Goal: Task Accomplishment & Management: Use online tool/utility

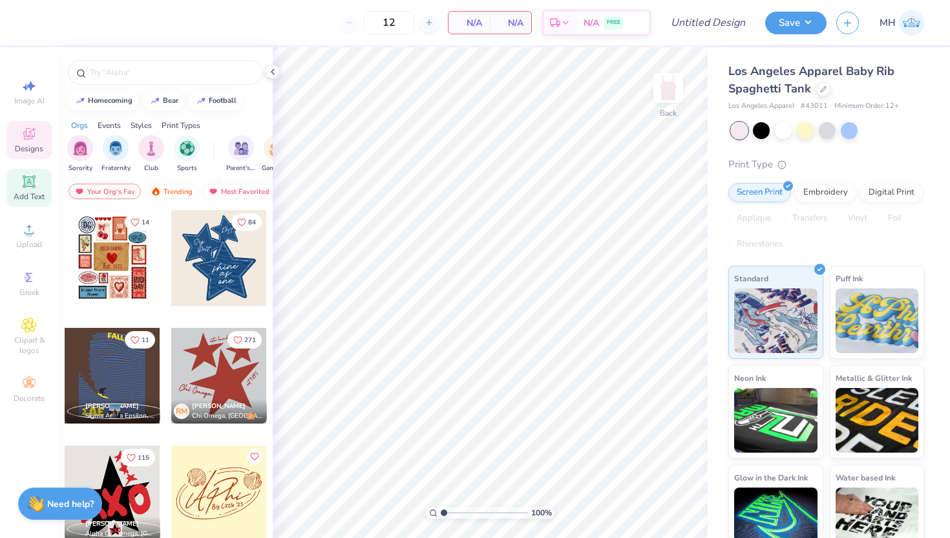
click at [19, 188] on div "Add Text" at bounding box center [28, 188] width 45 height 38
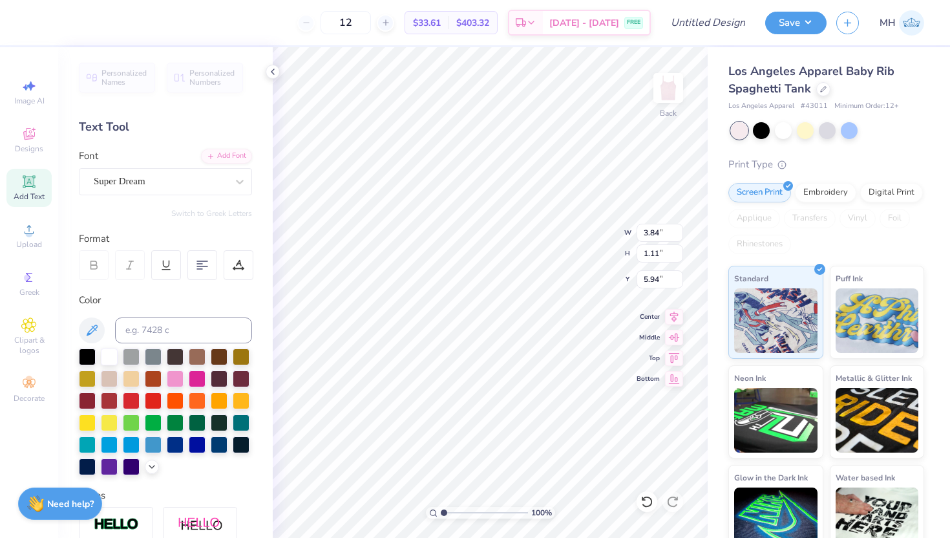
type textarea "T"
type textarea "Delta Gamma"
click at [197, 175] on div "Super Dream" at bounding box center [160, 181] width 136 height 20
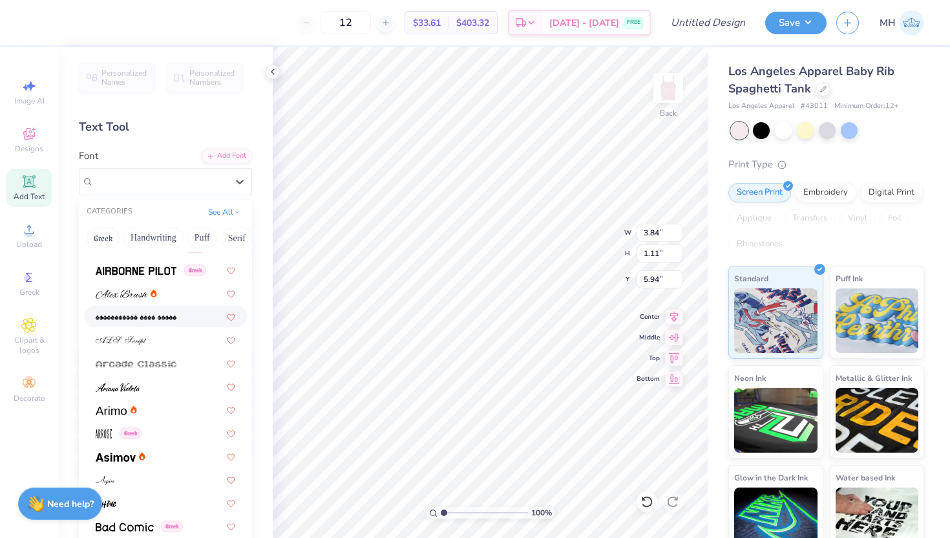
scroll to position [301, 0]
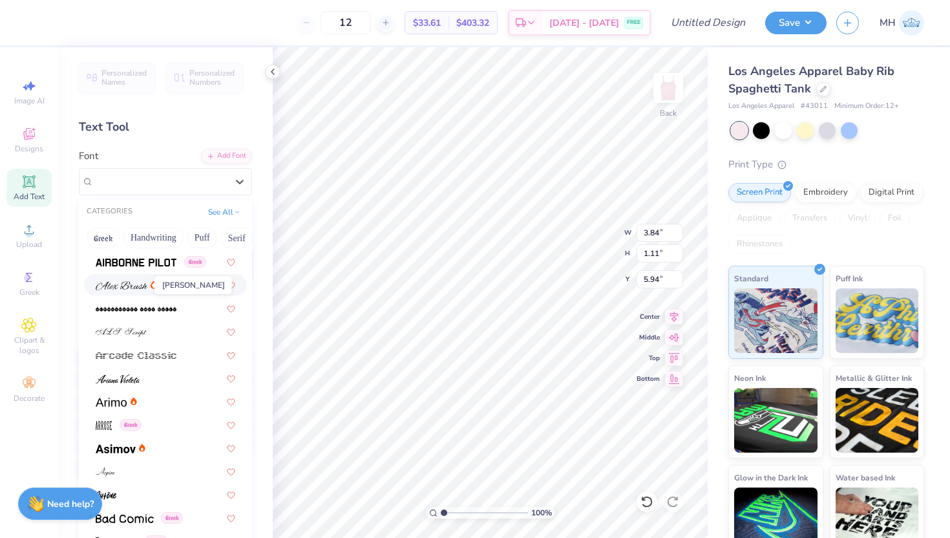
click at [135, 285] on img at bounding box center [122, 285] width 52 height 9
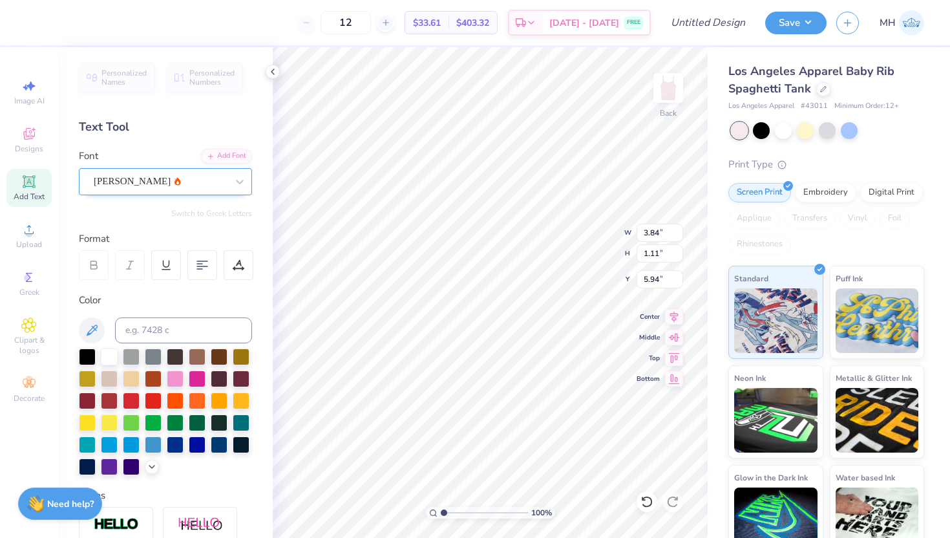
click at [178, 181] on div "[PERSON_NAME]" at bounding box center [160, 181] width 136 height 20
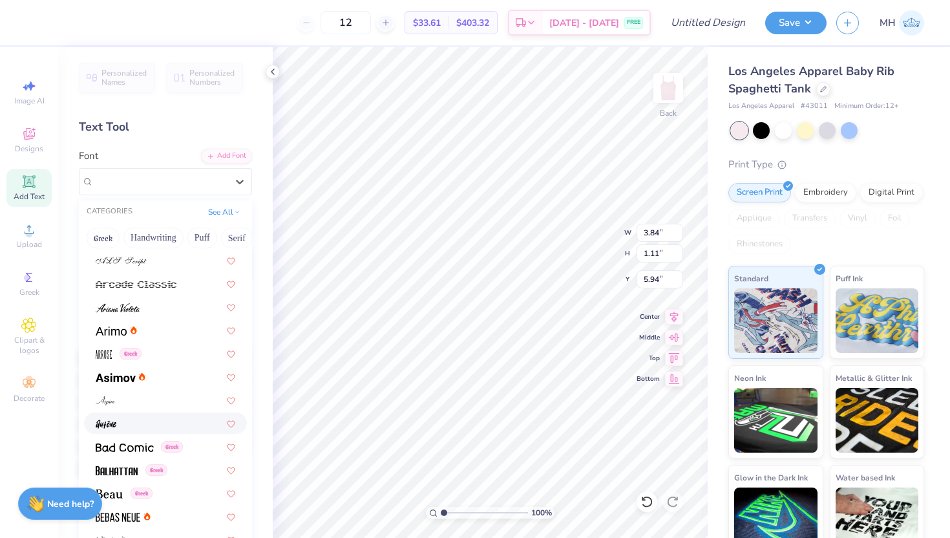
scroll to position [379, 0]
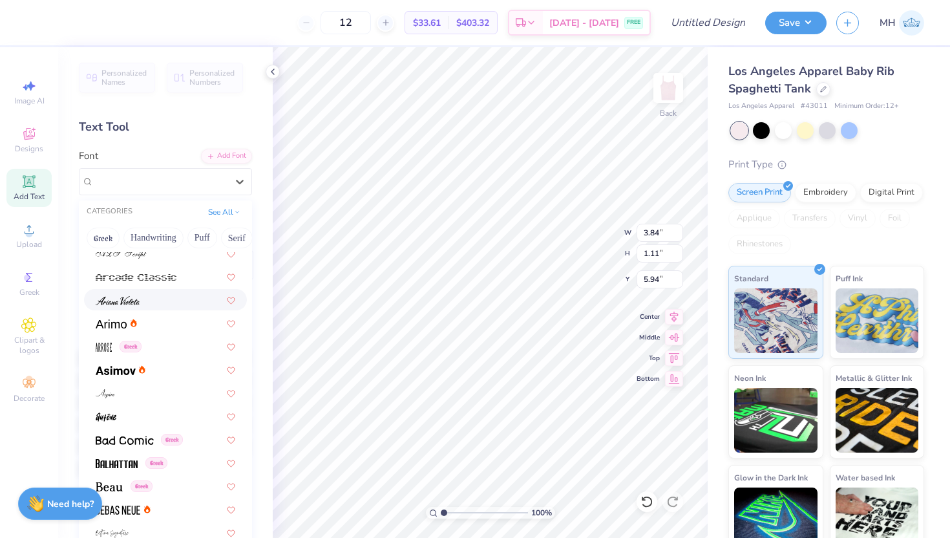
click at [140, 306] on div at bounding box center [166, 300] width 140 height 14
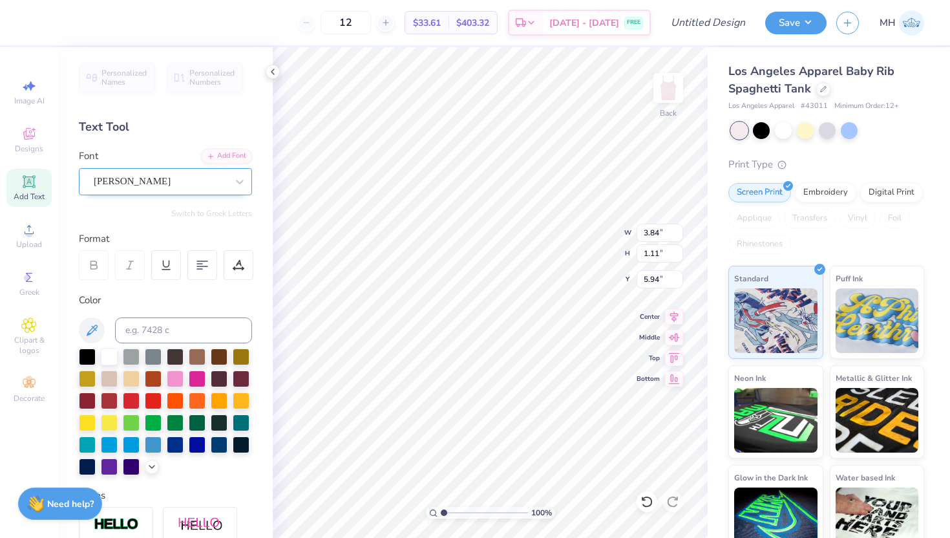
click at [145, 189] on div at bounding box center [160, 181] width 133 height 17
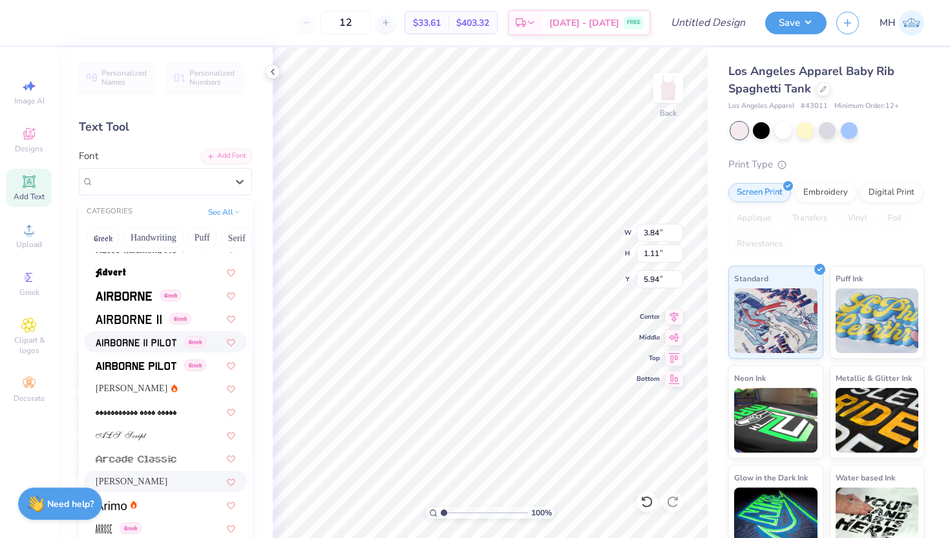
scroll to position [209, 0]
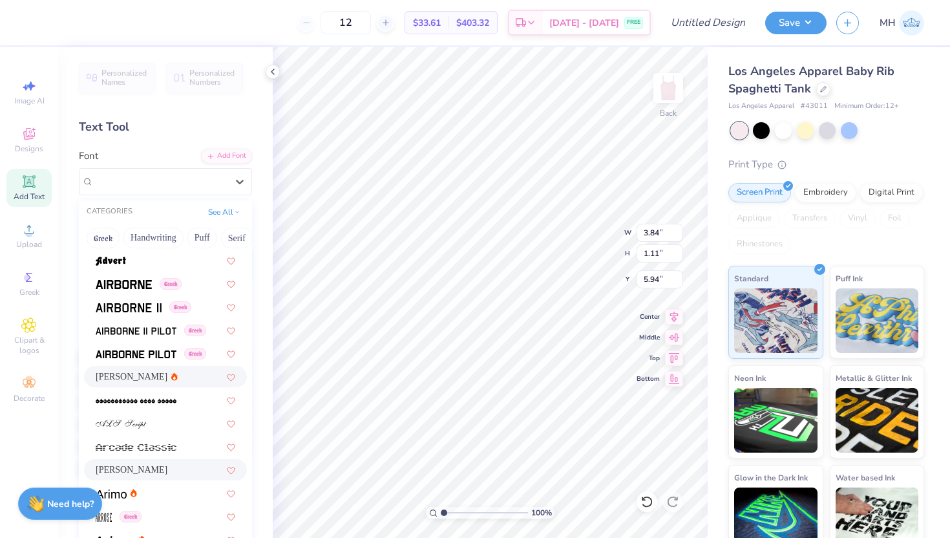
click at [141, 384] on div "[PERSON_NAME]" at bounding box center [165, 376] width 163 height 21
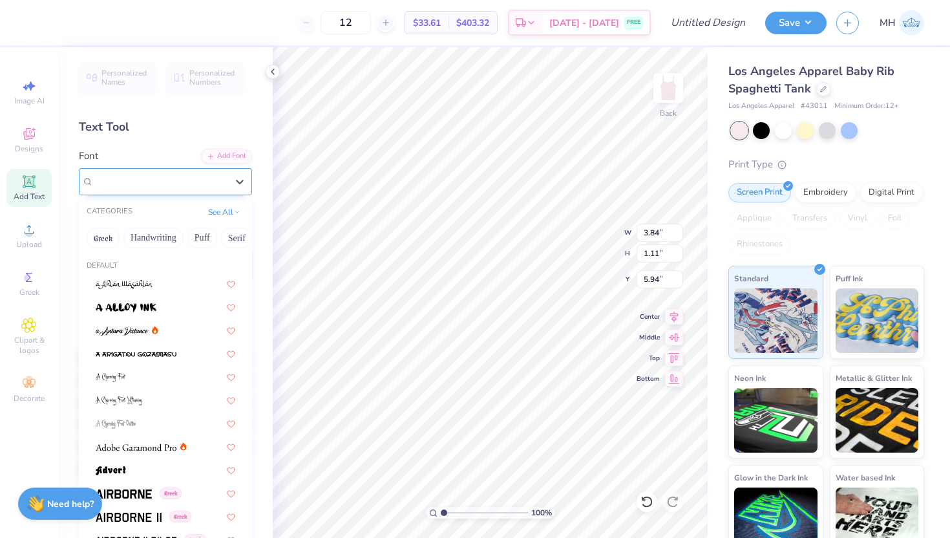
click at [185, 182] on div "[PERSON_NAME]" at bounding box center [160, 181] width 136 height 20
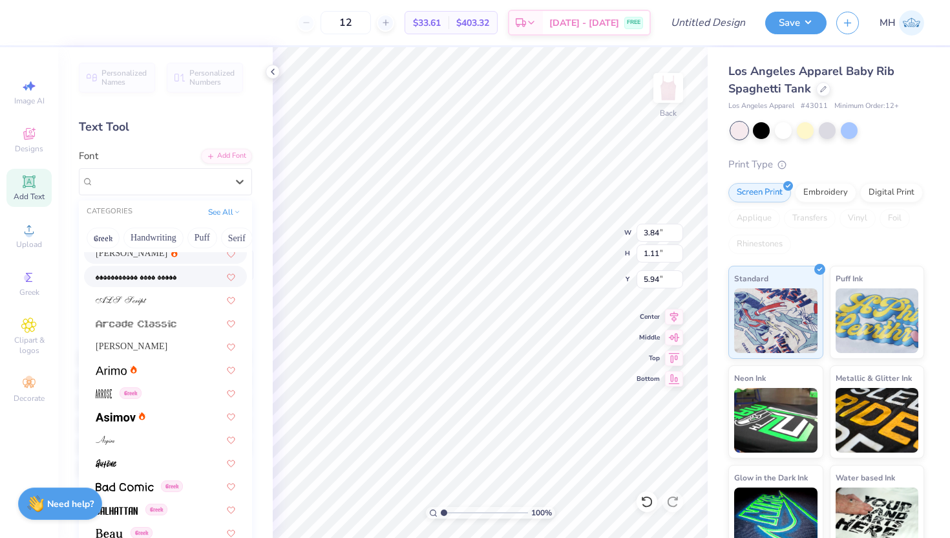
scroll to position [305, 0]
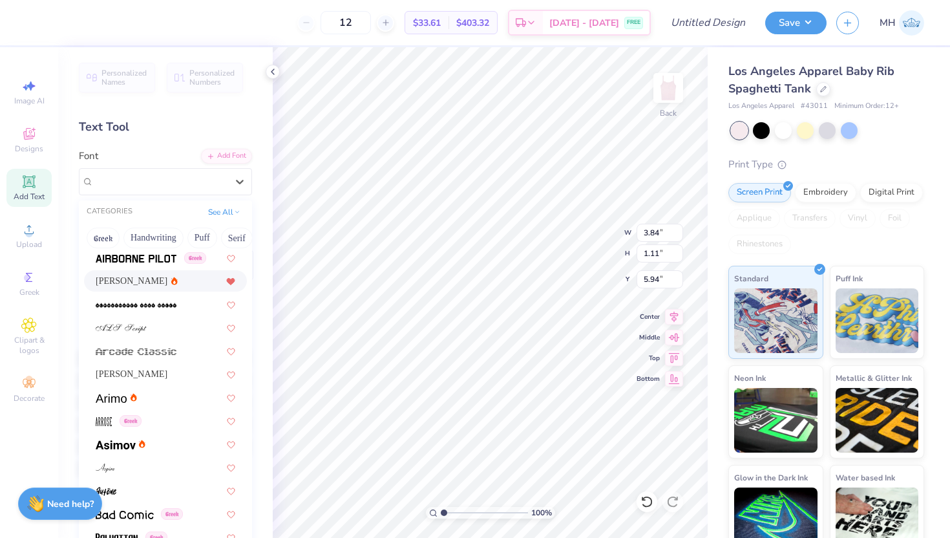
click at [232, 282] on icon at bounding box center [231, 282] width 8 height 6
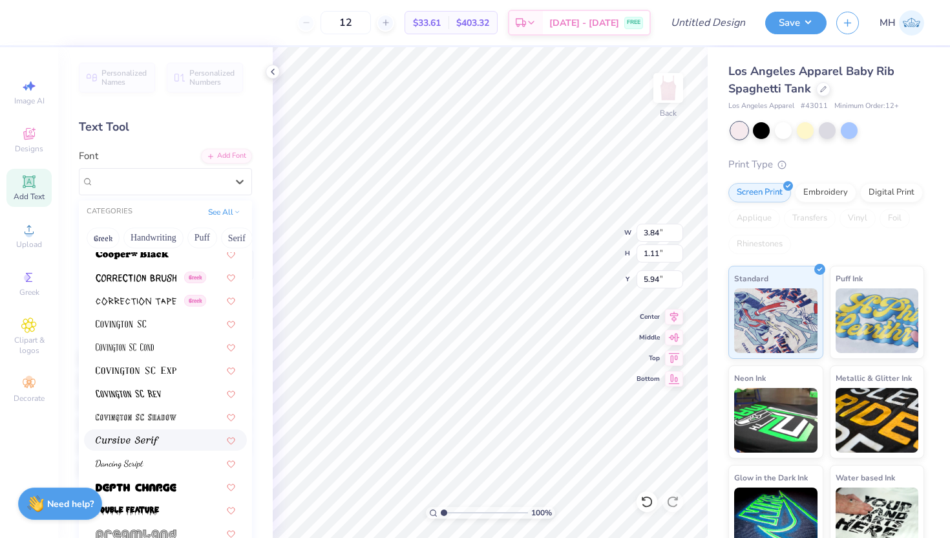
scroll to position [2027, 0]
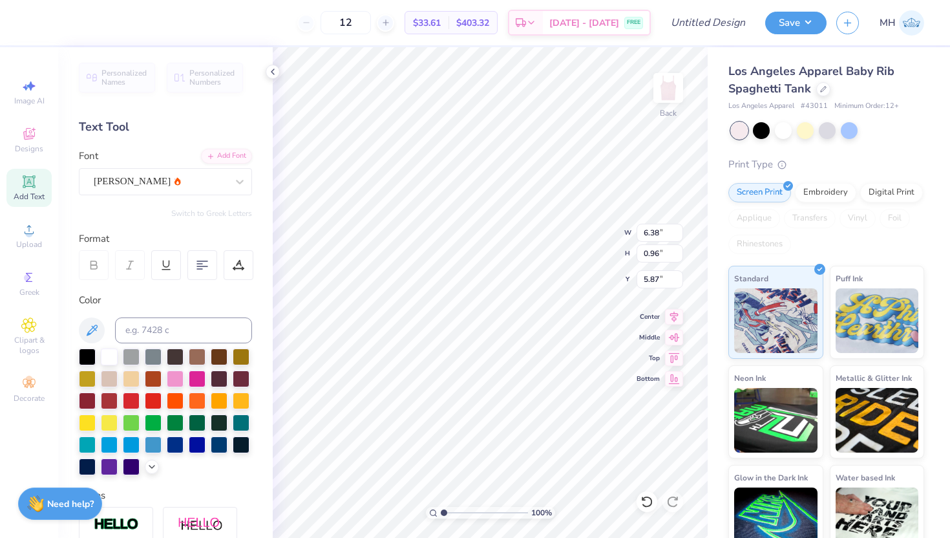
type input "6.38"
type input "0.96"
type input "2.09"
type input "2.11"
type input "5.73"
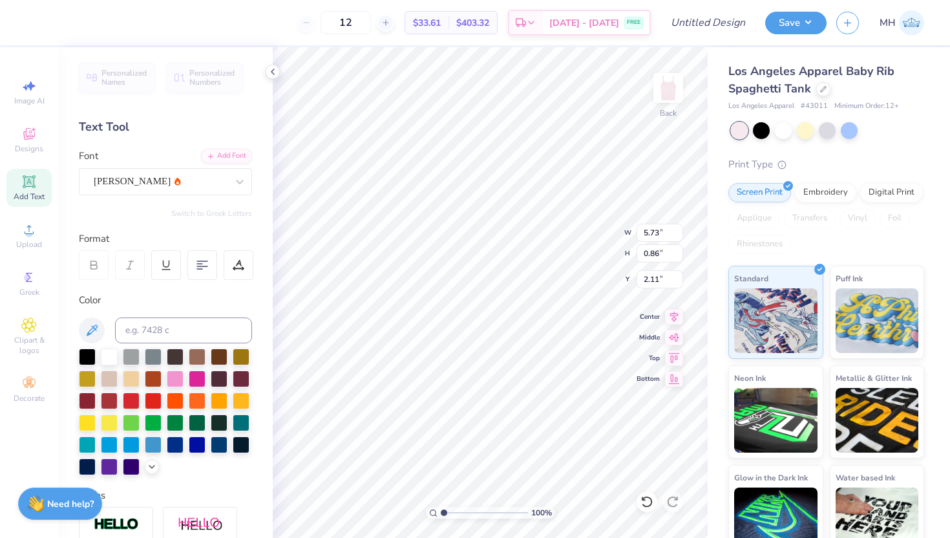
type input "0.86"
type input "2.19"
click at [266, 71] on div at bounding box center [273, 72] width 14 height 14
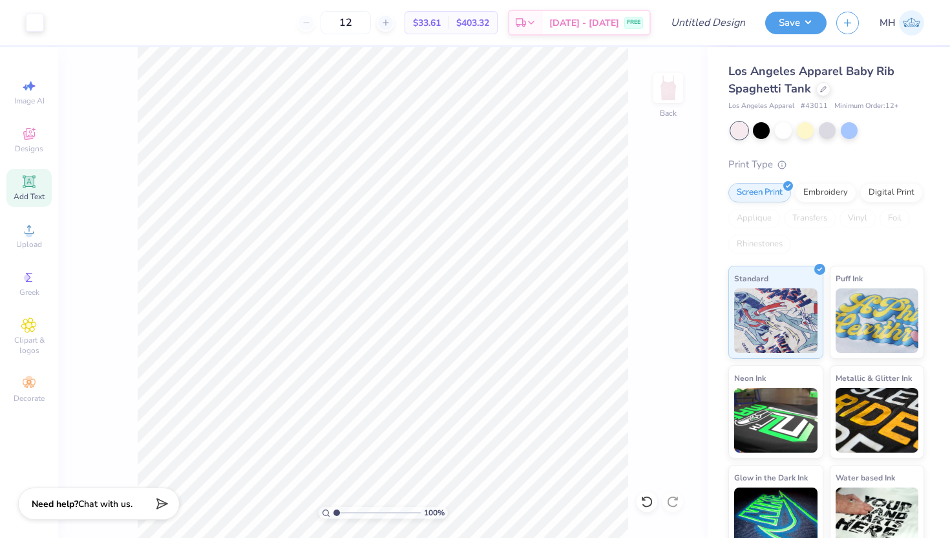
click at [25, 194] on span "Add Text" at bounding box center [29, 196] width 31 height 10
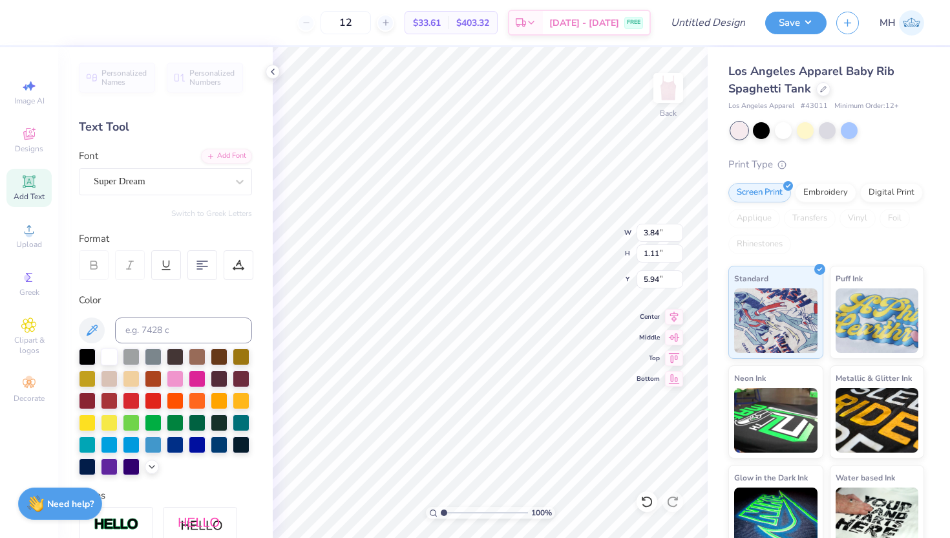
scroll to position [0, 0]
type textarea "T"
type textarea "est. 1873"
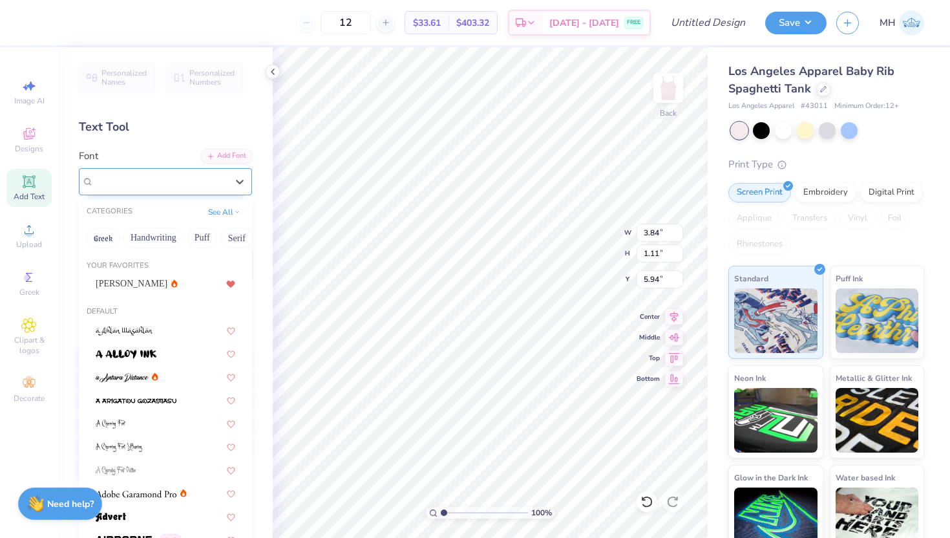
click at [195, 171] on div "Super Dream" at bounding box center [165, 181] width 173 height 27
click at [169, 287] on div "[PERSON_NAME]" at bounding box center [166, 284] width 140 height 14
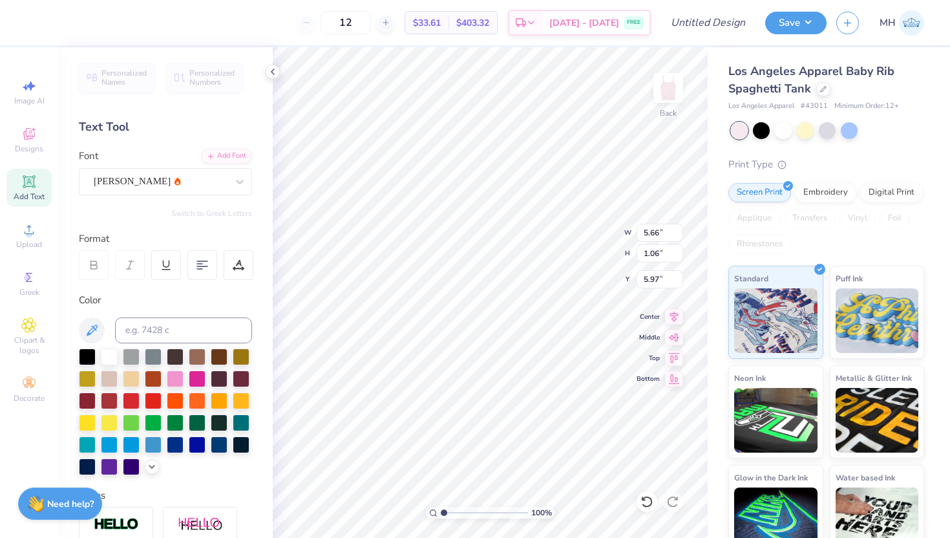
type input "3.37"
type input "0.63"
type input "1.84"
type input "0.34"
type input "3.05"
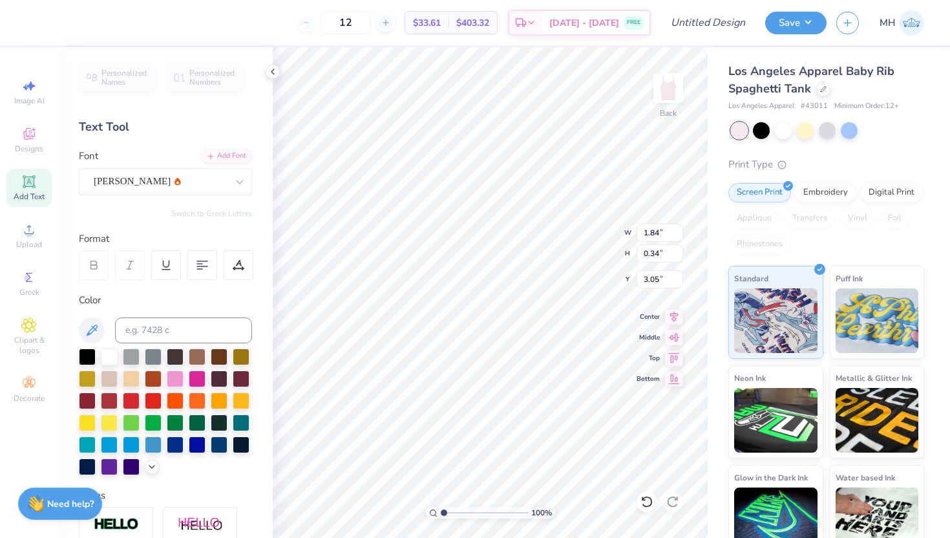
type input "2.34"
type input "0.44"
type input "3.26"
type input "2.03"
type input "0.38"
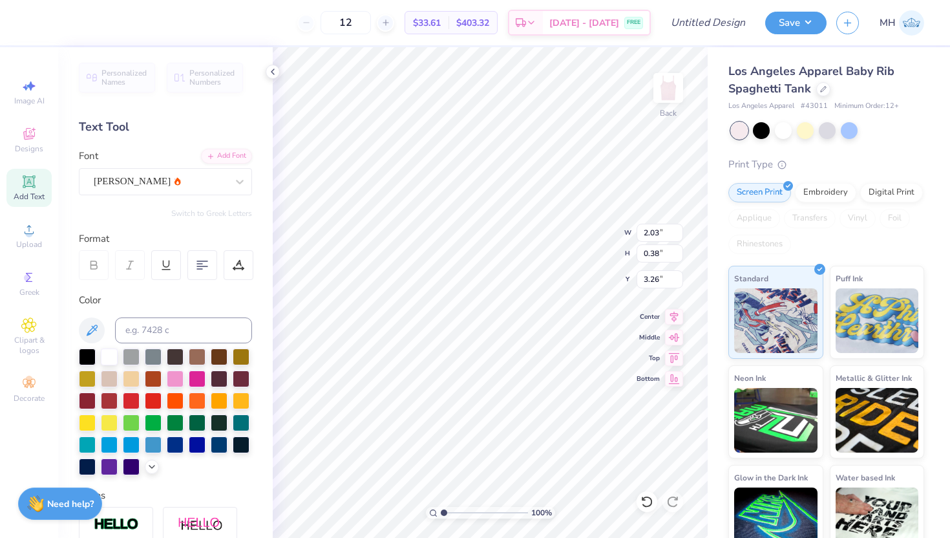
type input "3.05"
type input "3.22"
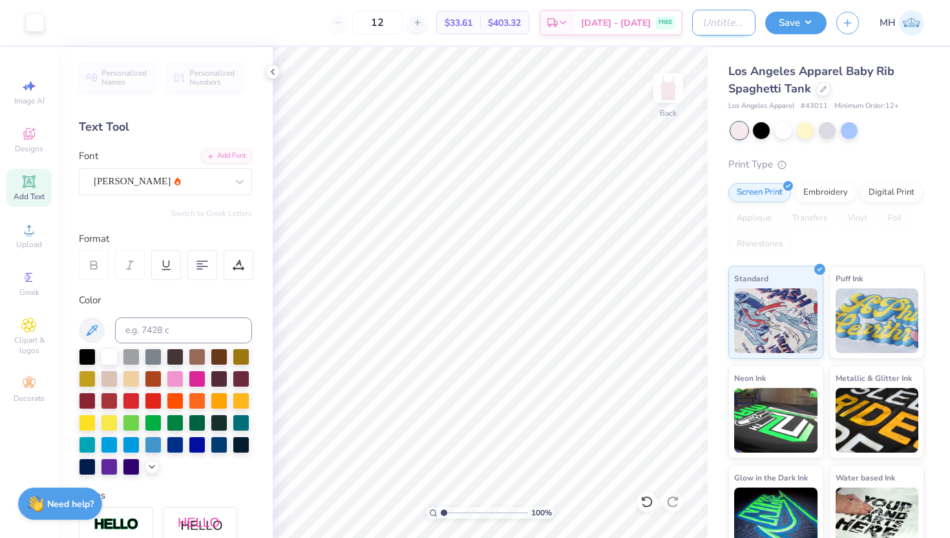
click at [743, 26] on input "Design Title" at bounding box center [723, 23] width 63 height 26
type input "Bid Day Group Order Alpha Phi Fall 25"
click at [737, 26] on input "Bid Day Group Order Alpha Phi Fall 25" at bounding box center [723, 23] width 63 height 26
drag, startPoint x: 703, startPoint y: 23, endPoint x: 838, endPoint y: 28, distance: 135.1
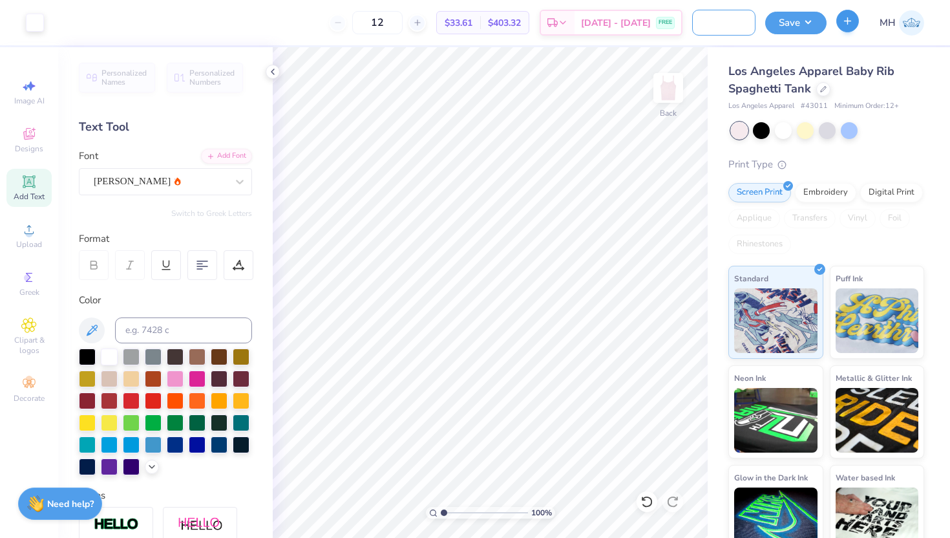
click at [837, 31] on div "Art colors 12 $33.61 Per Item $403.32 Total Est. Delivery [DATE] - [DATE] FREE …" at bounding box center [475, 22] width 950 height 45
type input "G"
type input "Delta Gamma General Merch Order 2025 Fall"
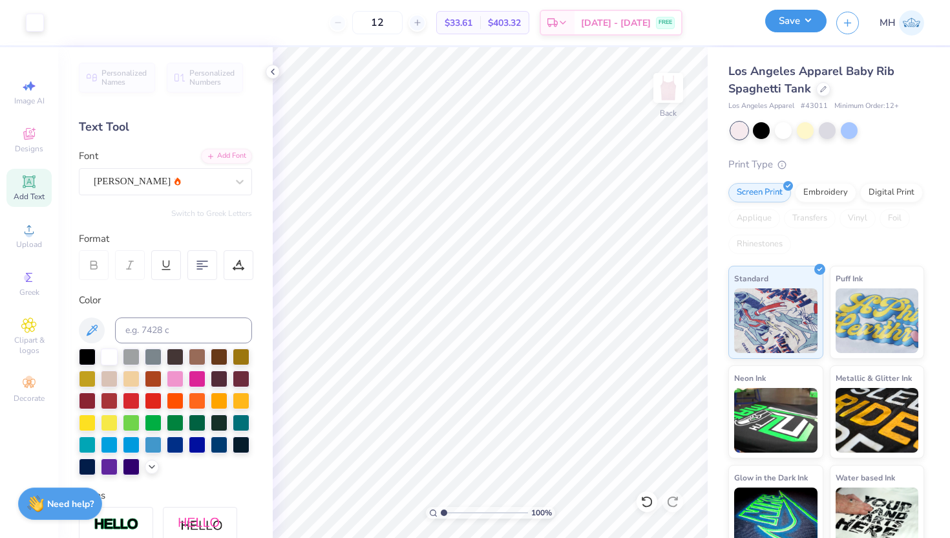
click at [812, 22] on button "Save" at bounding box center [795, 21] width 61 height 23
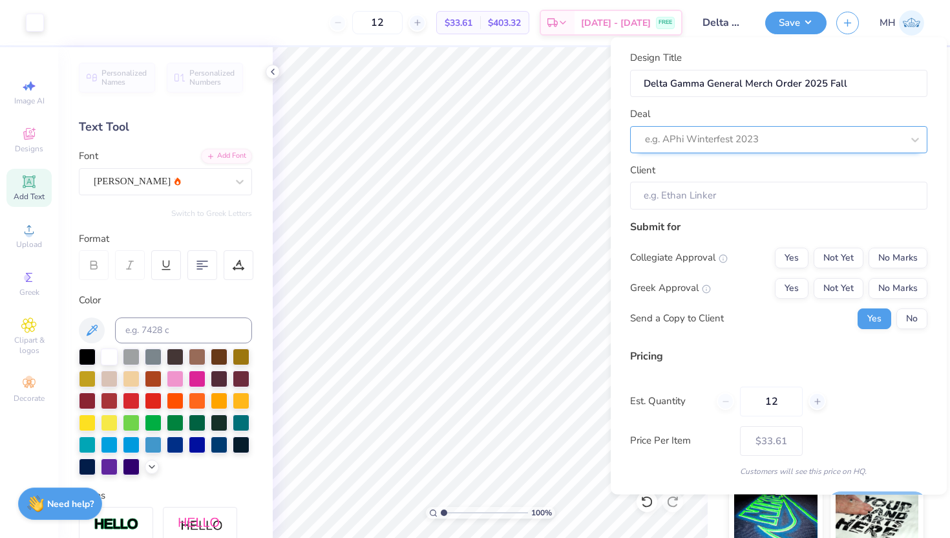
click at [730, 134] on div at bounding box center [773, 139] width 257 height 17
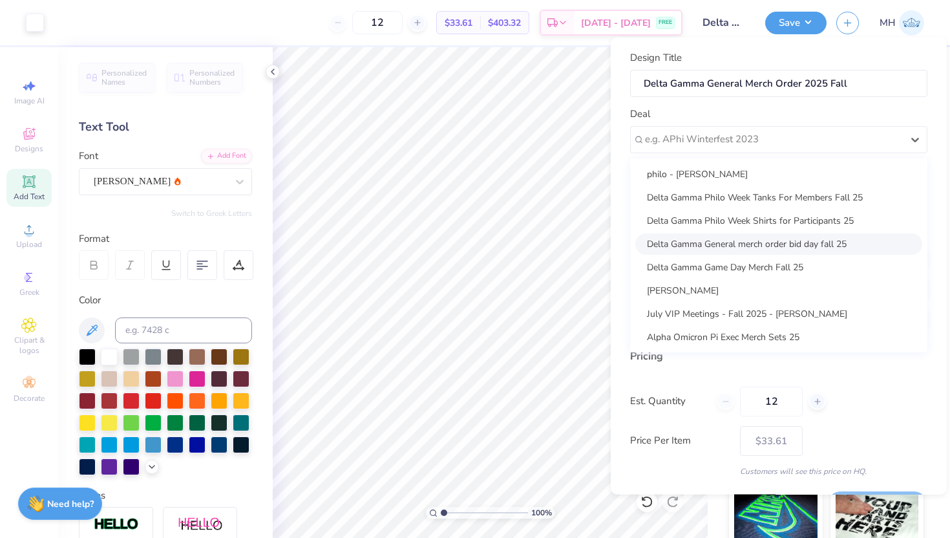
click at [714, 241] on div "Delta Gamma General merch order bid day fall 25" at bounding box center [778, 243] width 287 height 21
type input "[PERSON_NAME]"
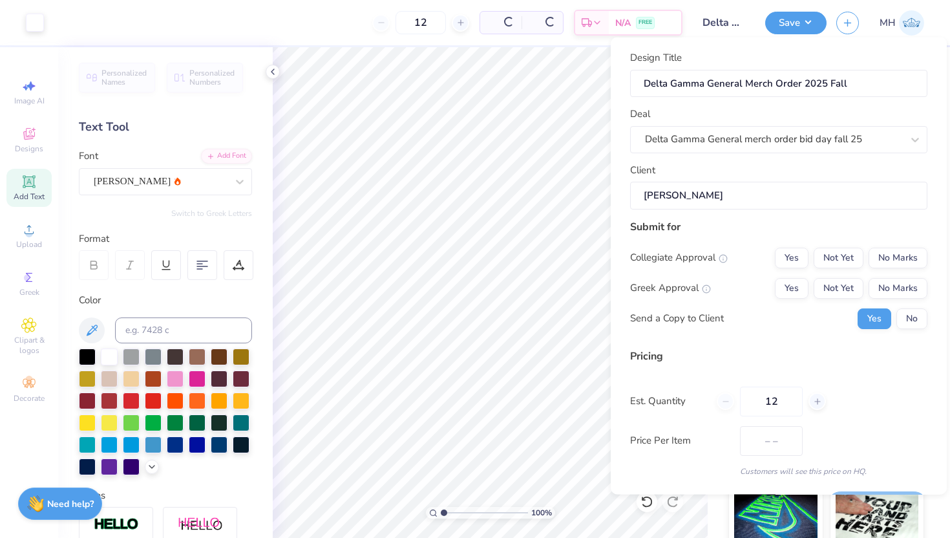
type input "$48.33"
click at [796, 257] on button "Yes" at bounding box center [792, 257] width 34 height 21
click at [796, 285] on button "Yes" at bounding box center [792, 287] width 34 height 21
click at [772, 398] on input "12" at bounding box center [771, 401] width 63 height 30
click at [776, 398] on input "12" at bounding box center [771, 401] width 63 height 30
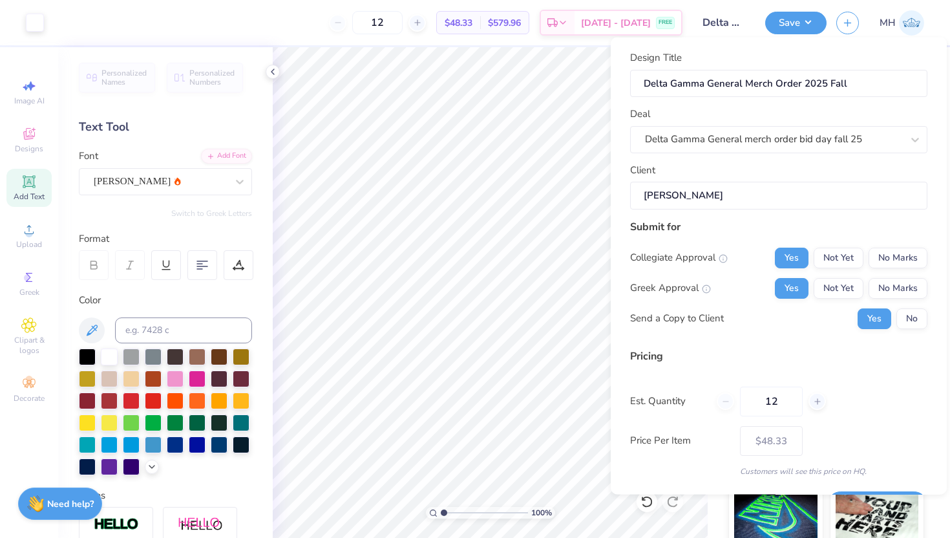
type input "1"
type input "0"
type input "050"
type input "50"
type input "$32.18"
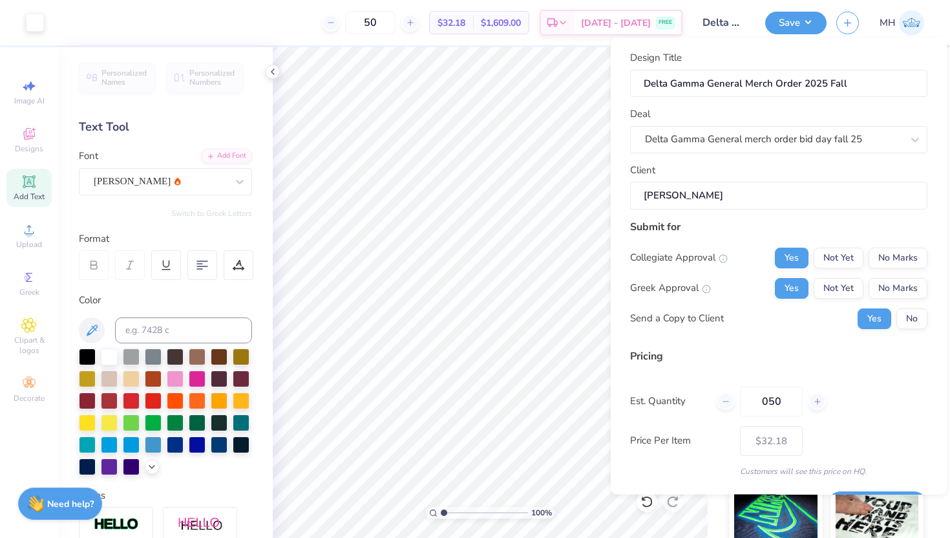
type input "05"
type input "5"
type input "0"
type input "050"
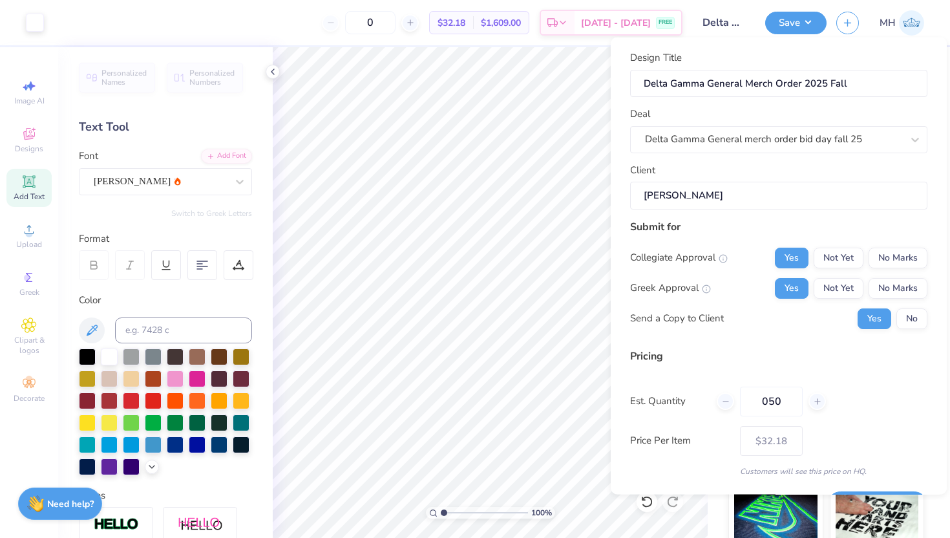
type input "50"
type input "$32.18"
type input "050"
click at [839, 426] on div "Price Per Item $32.18" at bounding box center [778, 440] width 297 height 30
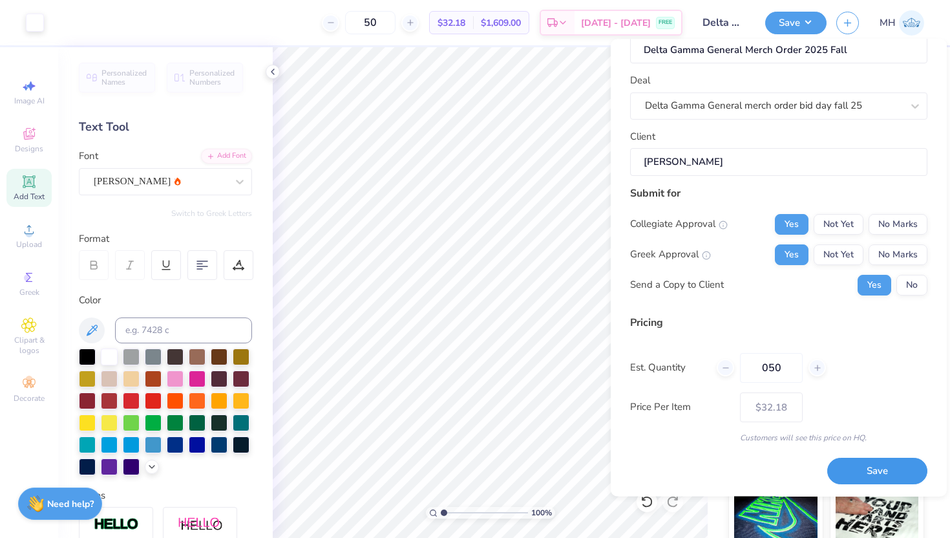
click at [874, 467] on button "Save" at bounding box center [877, 471] width 100 height 26
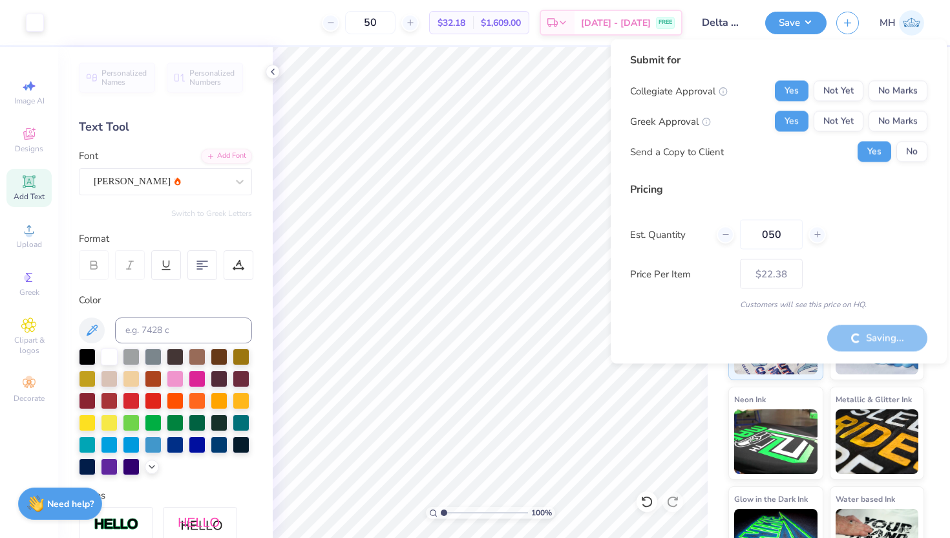
type input "– –"
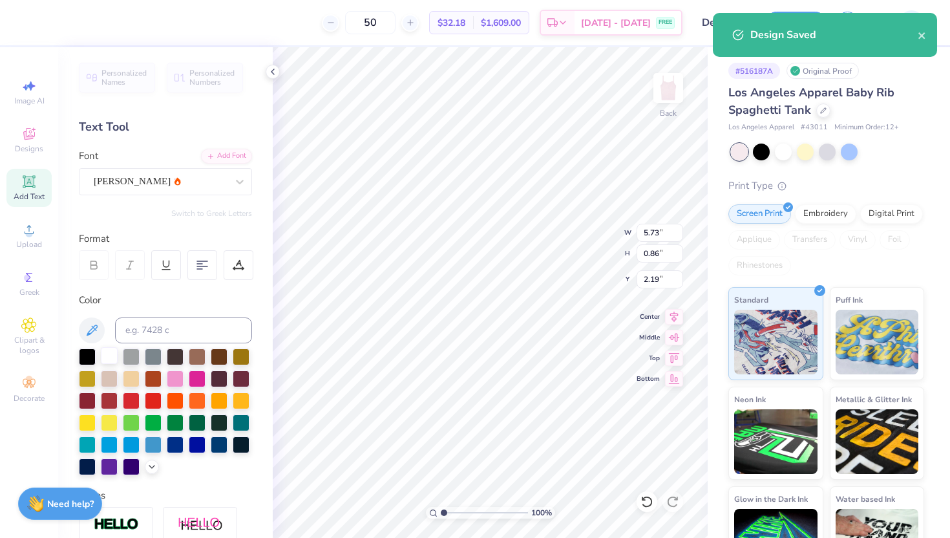
click at [108, 354] on div at bounding box center [109, 355] width 17 height 17
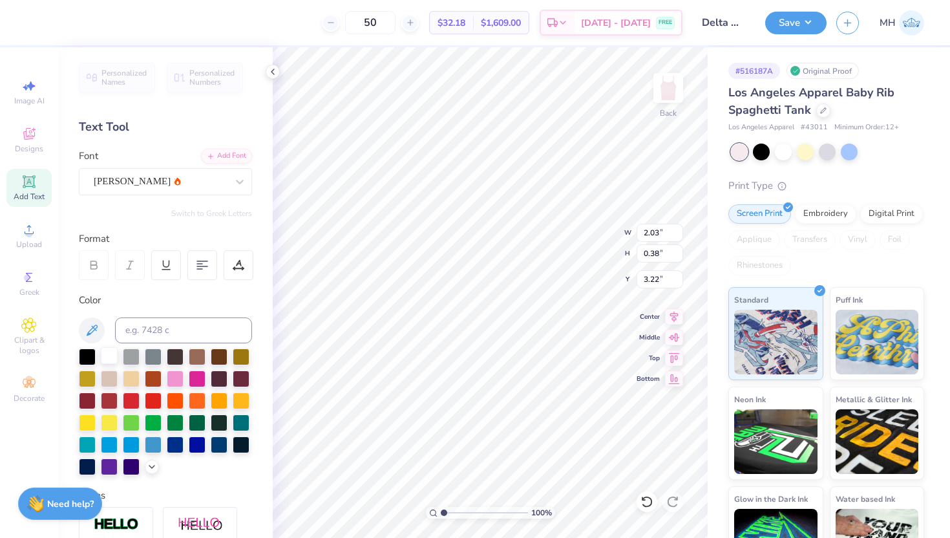
click at [107, 358] on div at bounding box center [109, 355] width 17 height 17
type input "2.21"
click at [200, 179] on div "[PERSON_NAME]" at bounding box center [160, 181] width 136 height 20
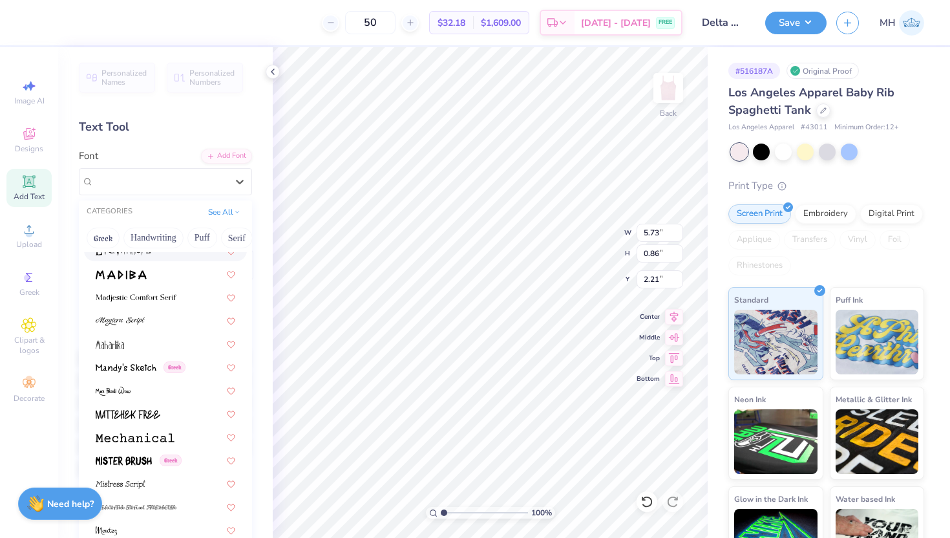
scroll to position [4559, 0]
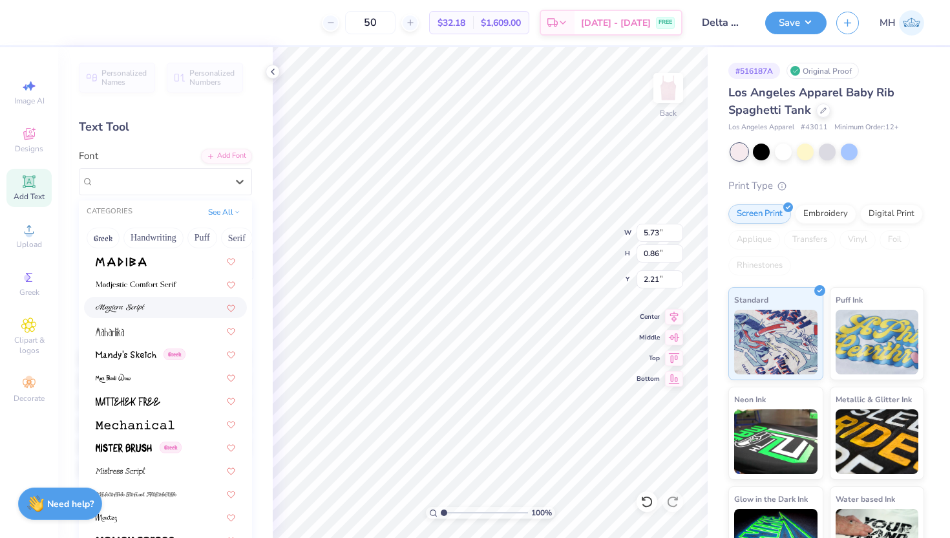
click at [146, 306] on div at bounding box center [166, 308] width 140 height 14
type input "7.86"
type input "1.19"
type input "2.04"
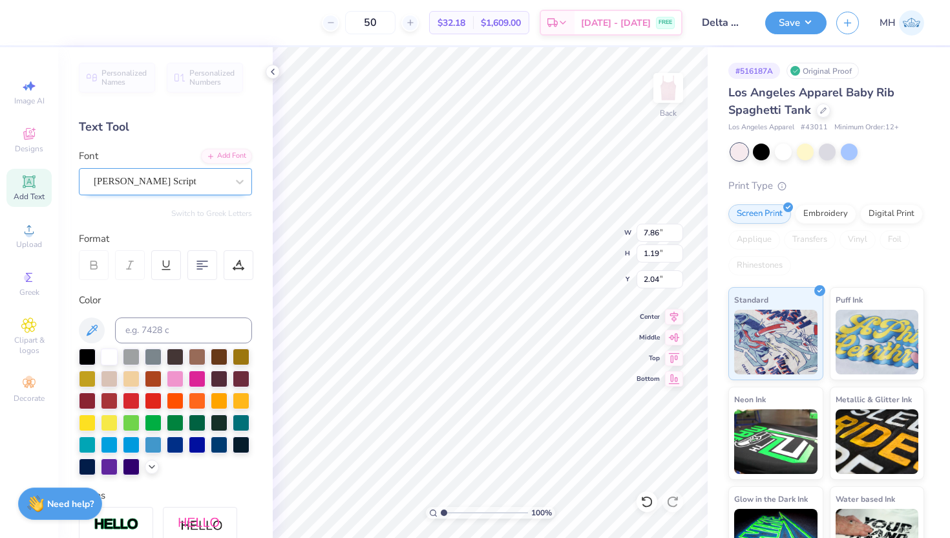
click at [187, 189] on div at bounding box center [160, 181] width 133 height 17
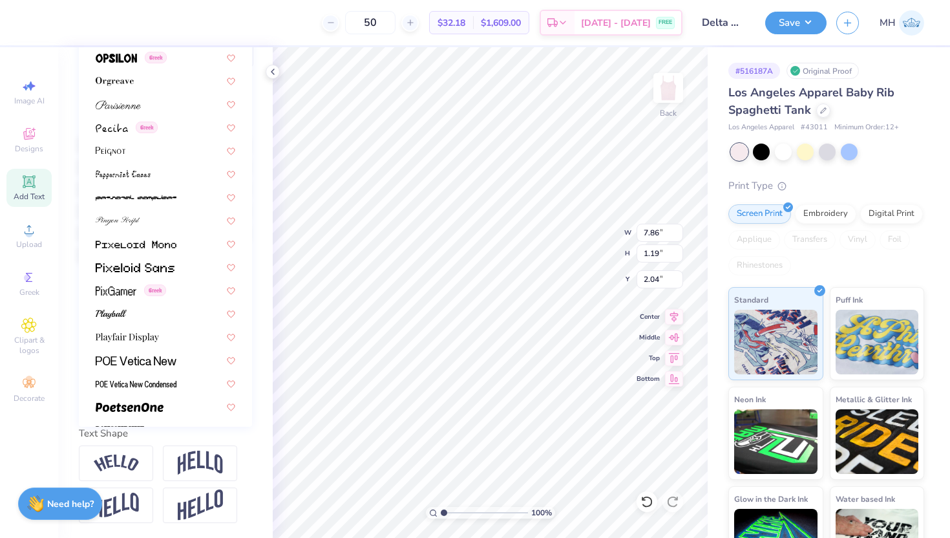
scroll to position [5234, 0]
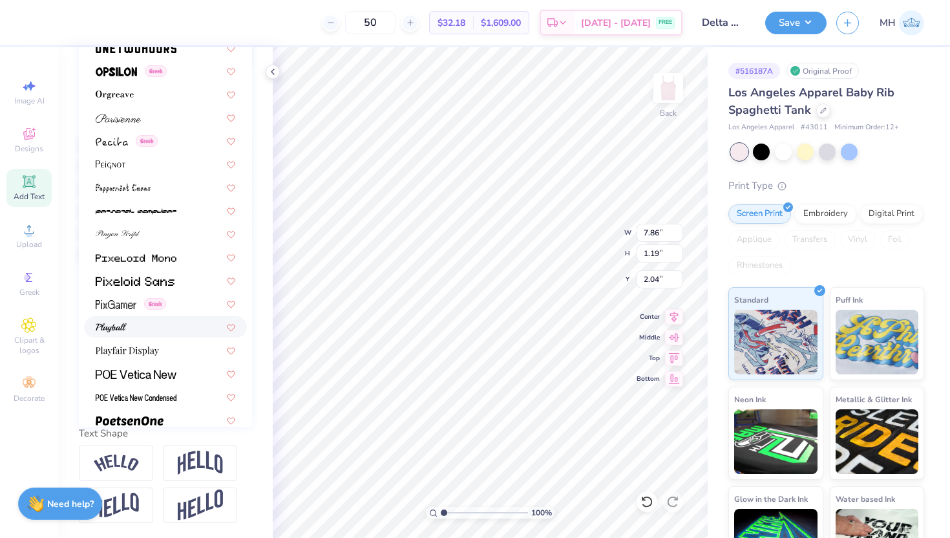
click at [179, 335] on div at bounding box center [165, 326] width 163 height 21
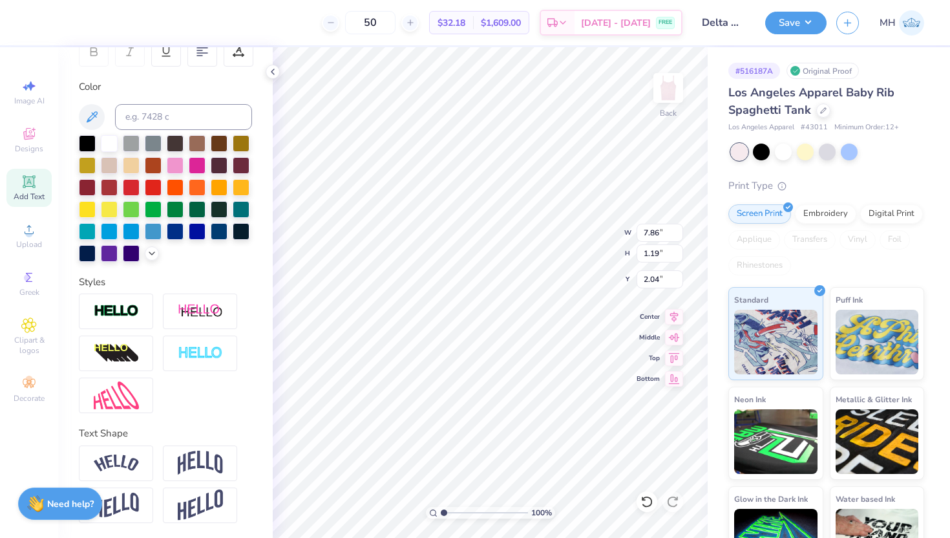
type input "5.91"
type input "0.85"
type input "2.21"
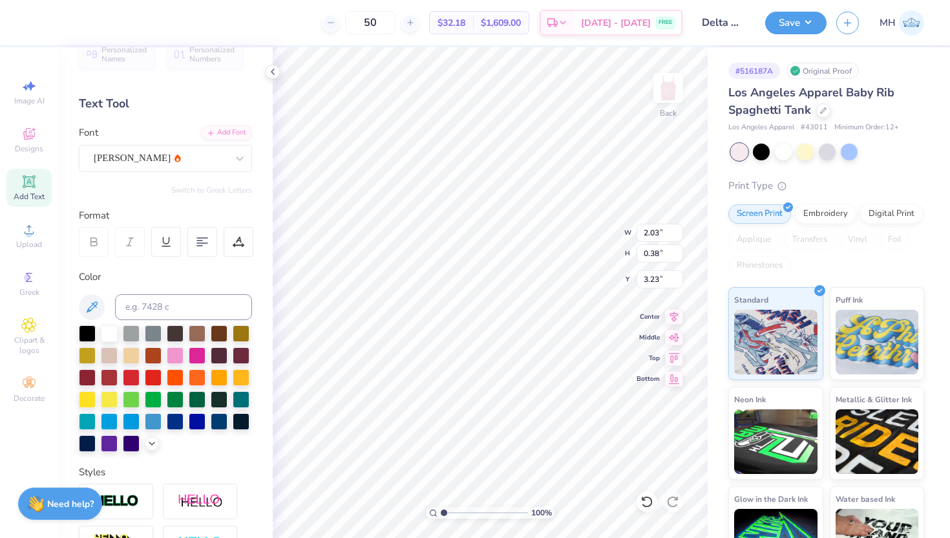
scroll to position [3, 0]
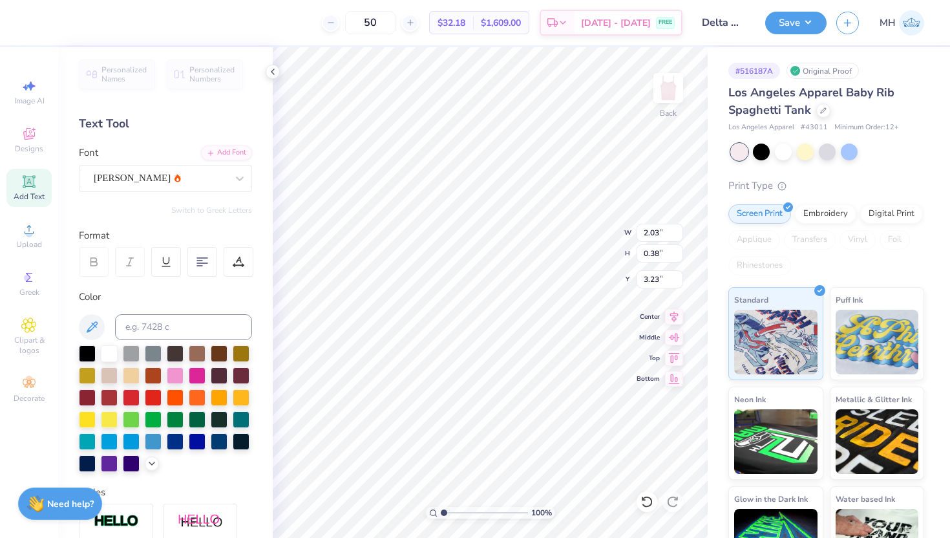
type input "5.91"
type input "0.85"
type input "2.23"
click at [183, 180] on div "[PERSON_NAME]" at bounding box center [160, 178] width 136 height 20
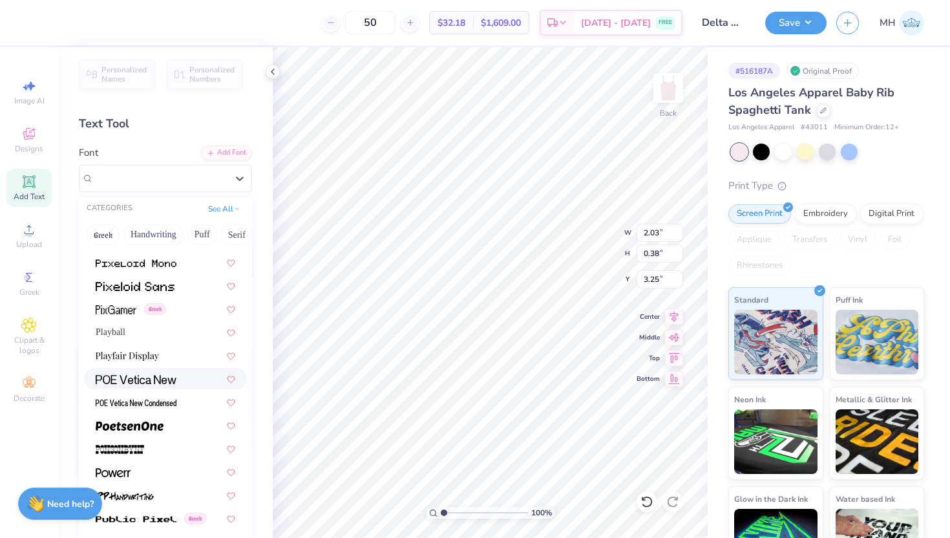
scroll to position [5455, 0]
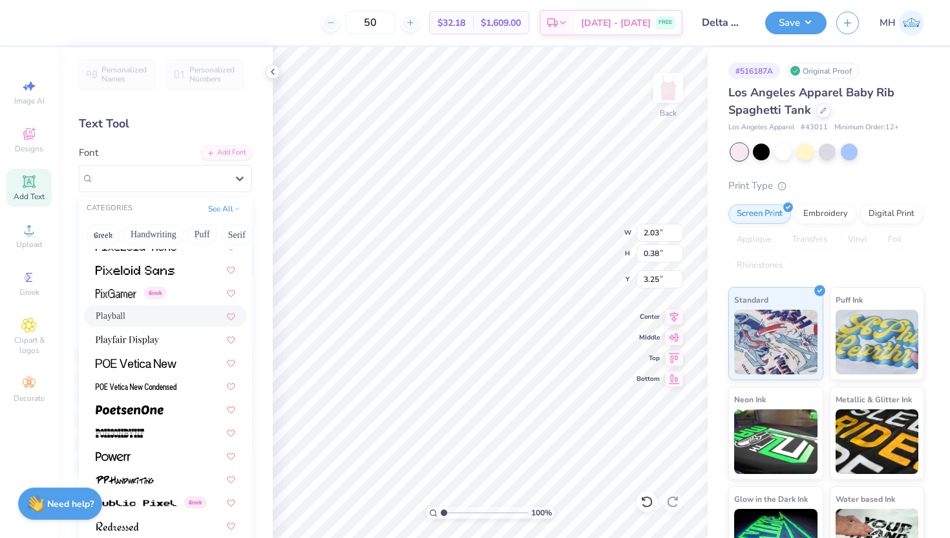
click at [156, 319] on div "Playball" at bounding box center [166, 316] width 140 height 14
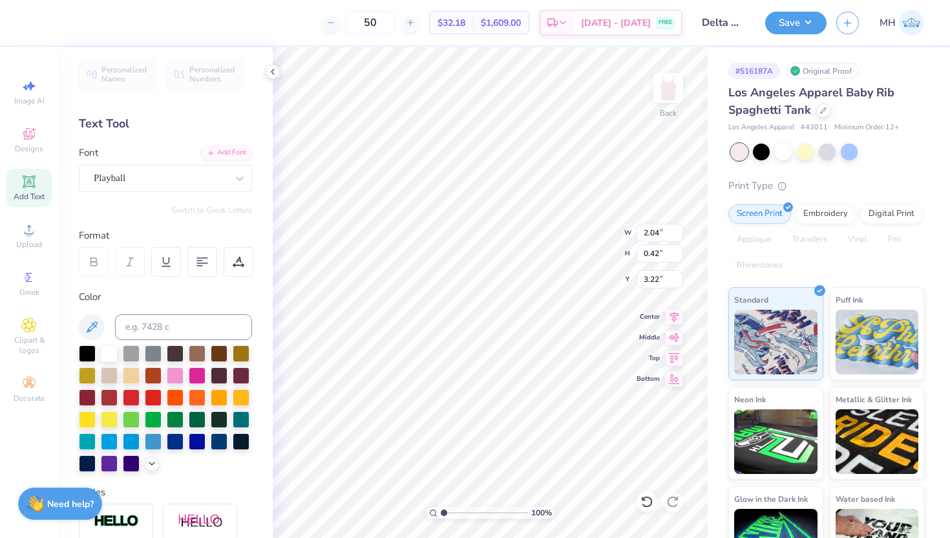
type input "2.04"
type input "0.42"
type input "3.22"
type input "2.12"
type input "3.20"
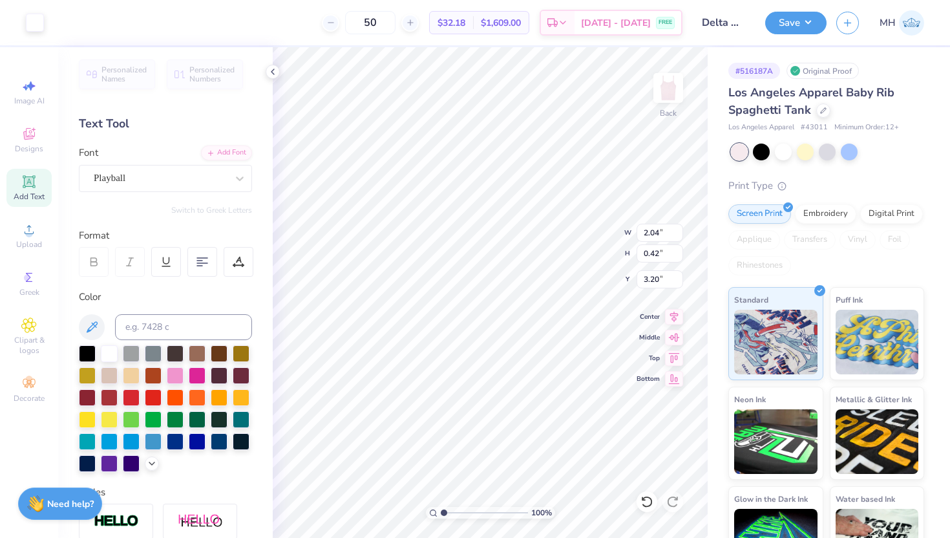
type input "3.21"
type input "1.73"
type input "0.36"
type input "3.34"
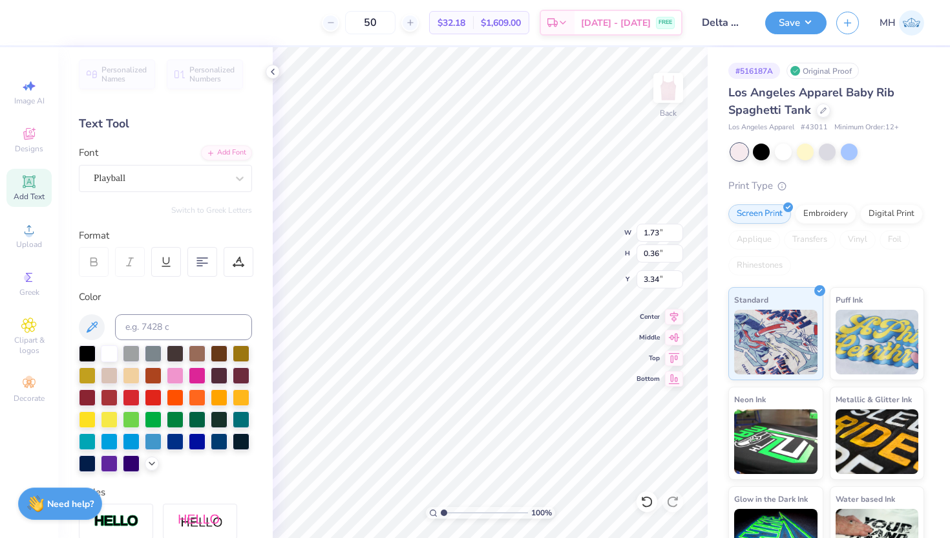
type input "3.24"
type input "2.14"
click at [781, 26] on button "Save" at bounding box center [795, 21] width 61 height 23
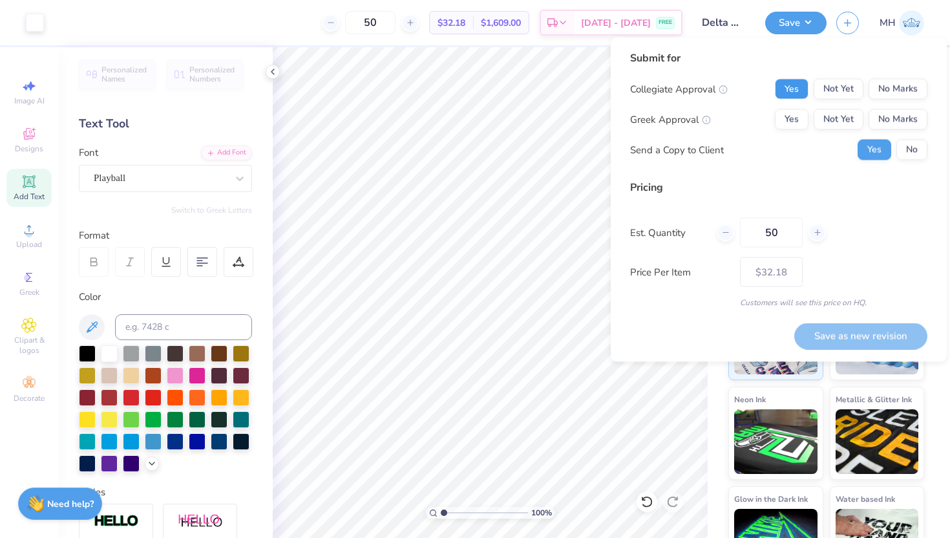
click at [789, 90] on button "Yes" at bounding box center [792, 89] width 34 height 21
click at [789, 121] on button "Yes" at bounding box center [792, 119] width 34 height 21
click at [840, 341] on button "Save as new revision" at bounding box center [860, 335] width 133 height 26
type input "$32.18"
